Goal: Task Accomplishment & Management: Use online tool/utility

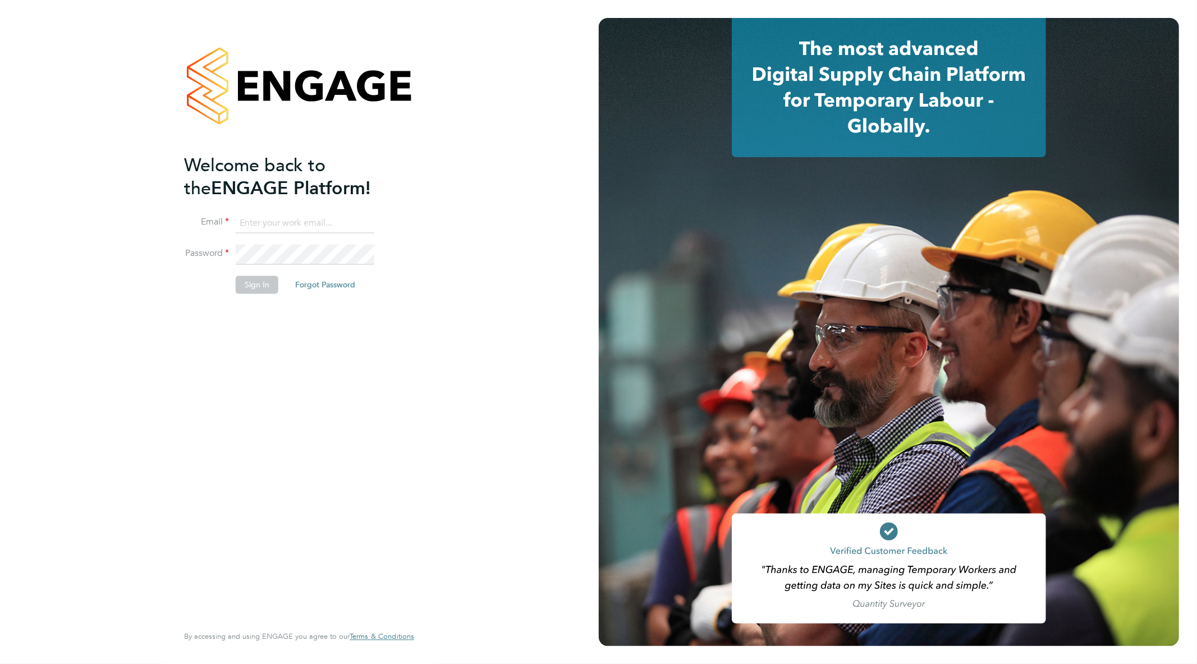
click at [295, 223] on input at bounding box center [305, 223] width 139 height 20
type input "[EMAIL_ADDRESS][PERSON_NAME][DOMAIN_NAME]"
click at [246, 289] on button "Sign In" at bounding box center [257, 285] width 43 height 18
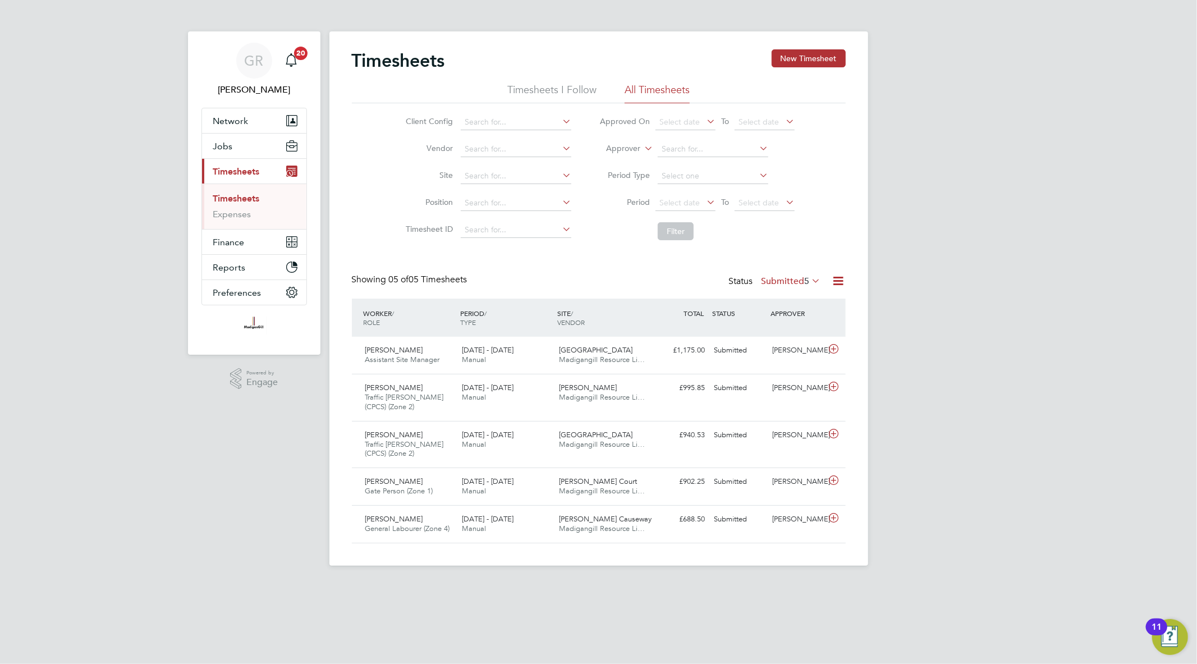
click at [837, 277] on icon at bounding box center [839, 281] width 14 height 14
click at [722, 314] on li "Export Timesheets" at bounding box center [768, 308] width 149 height 16
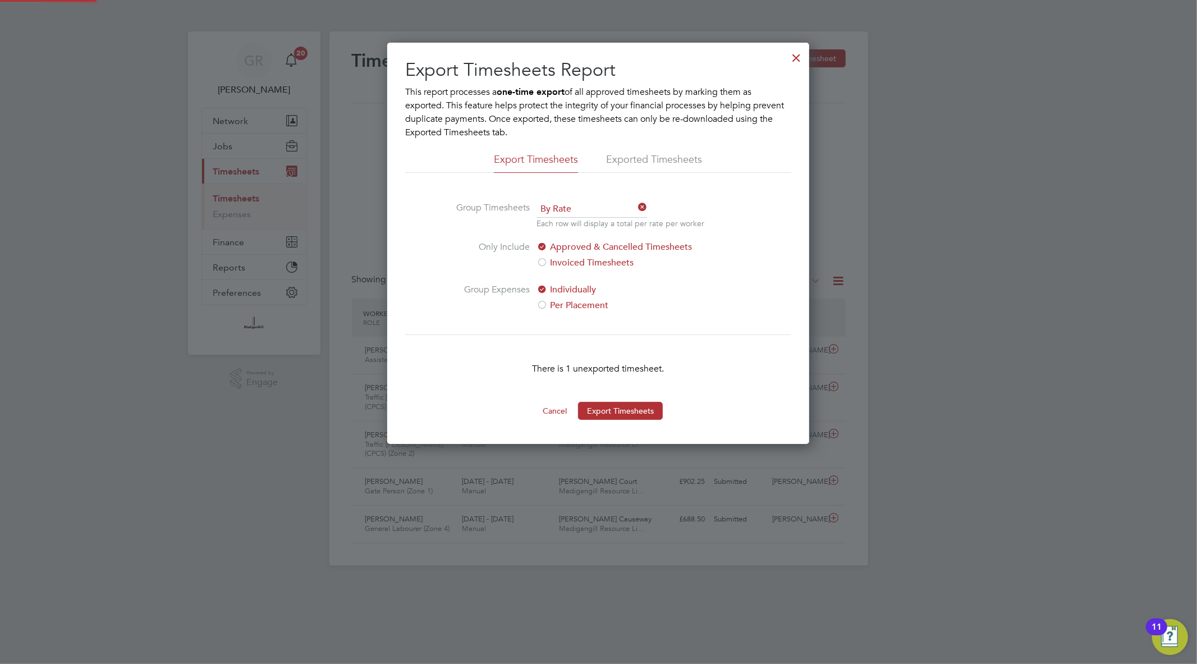
scroll to position [6, 6]
click at [797, 63] on div at bounding box center [796, 55] width 20 height 20
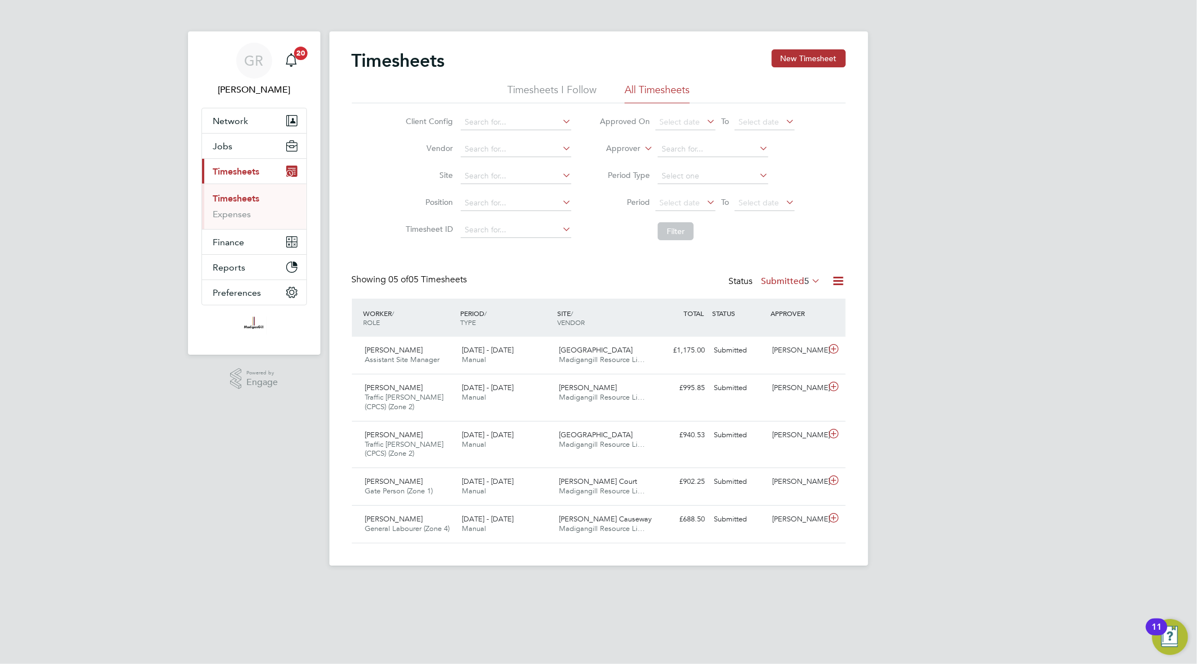
scroll to position [38, 98]
click at [489, 584] on html "GR [PERSON_NAME] Notifications 20 Applications: Network Team Members Businesses…" at bounding box center [598, 292] width 1197 height 584
click at [832, 279] on icon at bounding box center [839, 281] width 14 height 14
click at [773, 304] on li "Export Timesheets" at bounding box center [768, 308] width 149 height 16
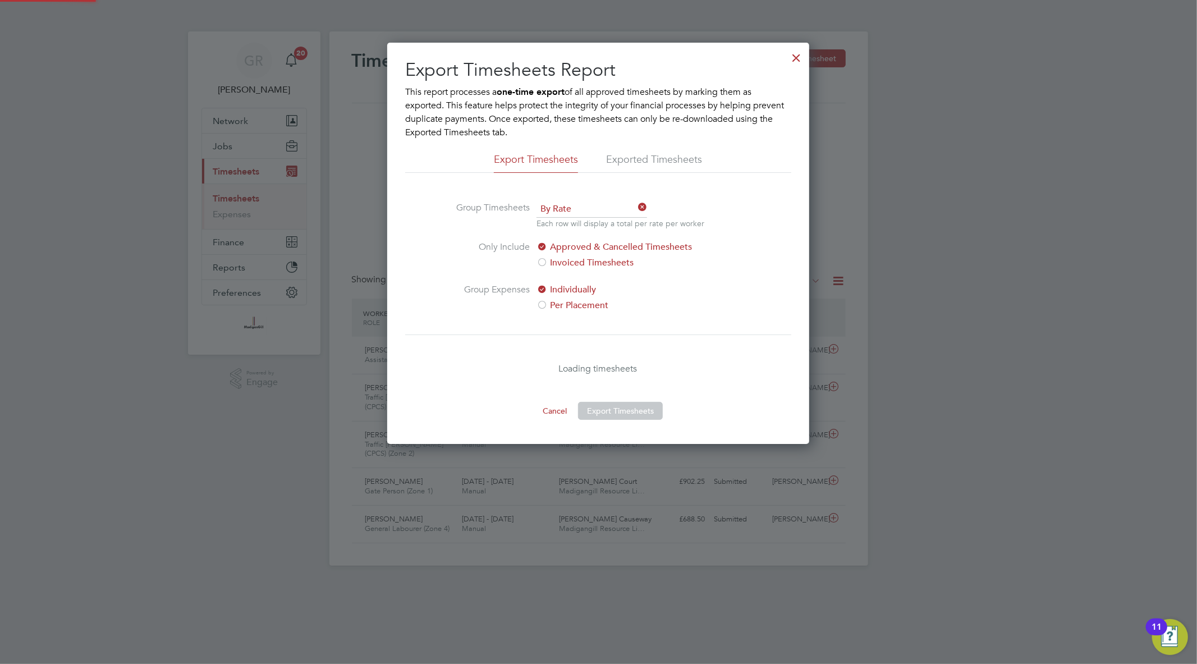
scroll to position [401, 422]
click at [783, 68] on h2 "Export Timesheets Report" at bounding box center [598, 70] width 386 height 24
click at [793, 61] on div at bounding box center [796, 55] width 20 height 20
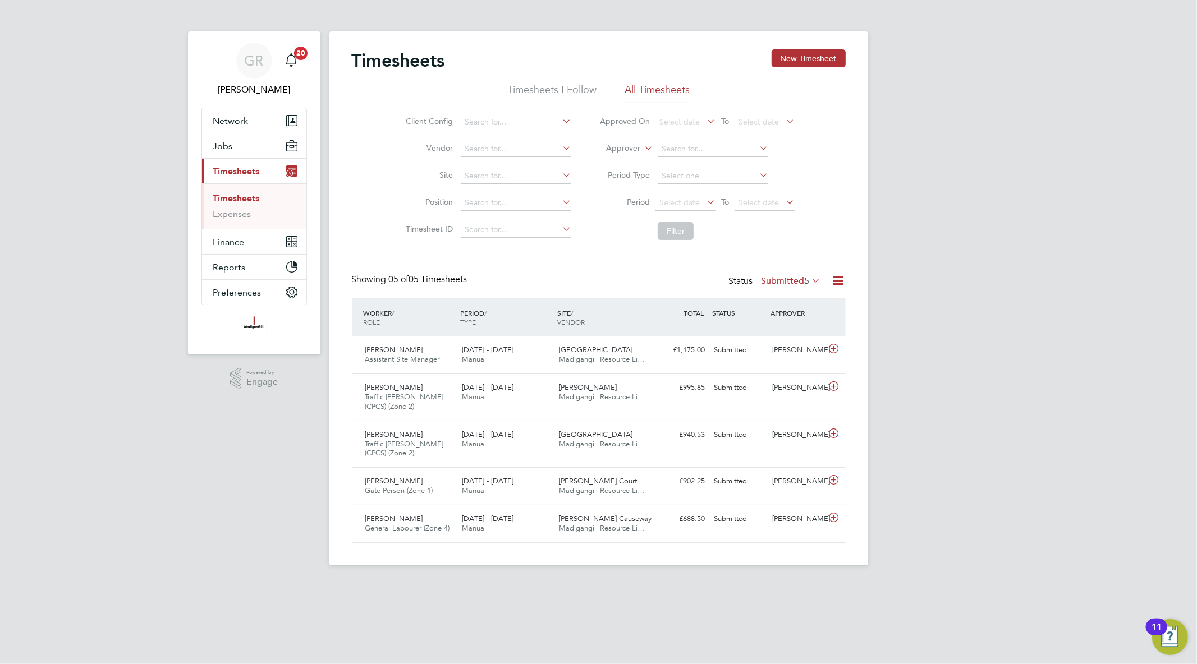
scroll to position [38, 97]
